Goal: Task Accomplishment & Management: Manage account settings

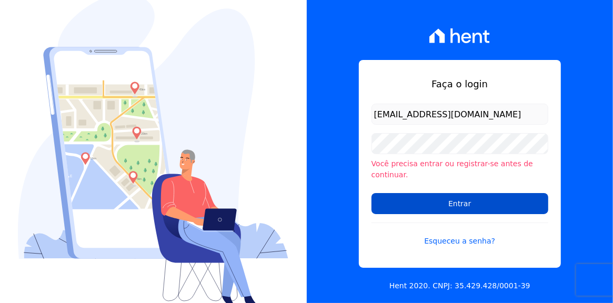
click at [479, 198] on input "Entrar" at bounding box center [459, 203] width 177 height 21
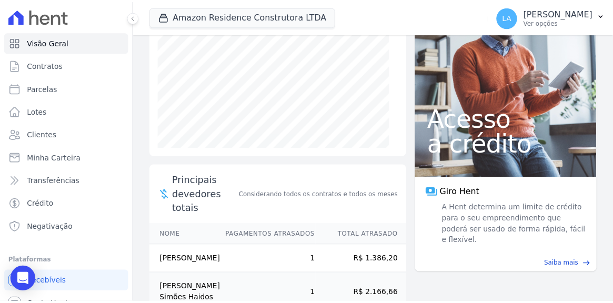
scroll to position [107, 0]
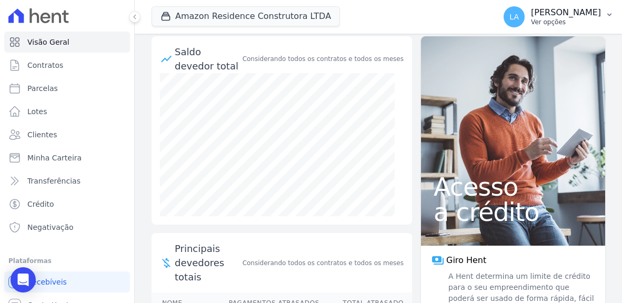
click at [608, 14] on icon "button" at bounding box center [609, 15] width 8 height 8
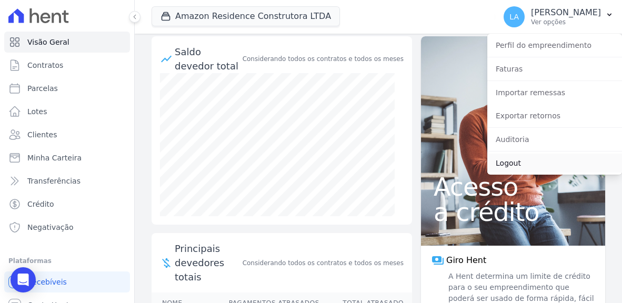
click at [507, 166] on link "Logout" at bounding box center [554, 163] width 135 height 19
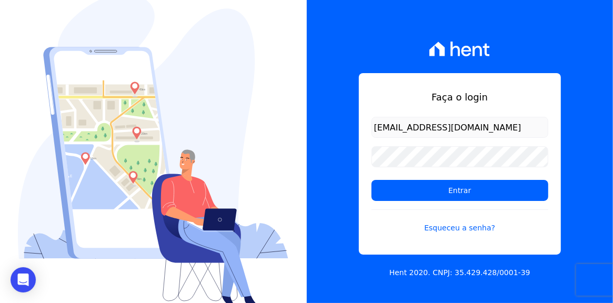
type input "[EMAIL_ADDRESS][DOMAIN_NAME]"
